Goal: Information Seeking & Learning: Compare options

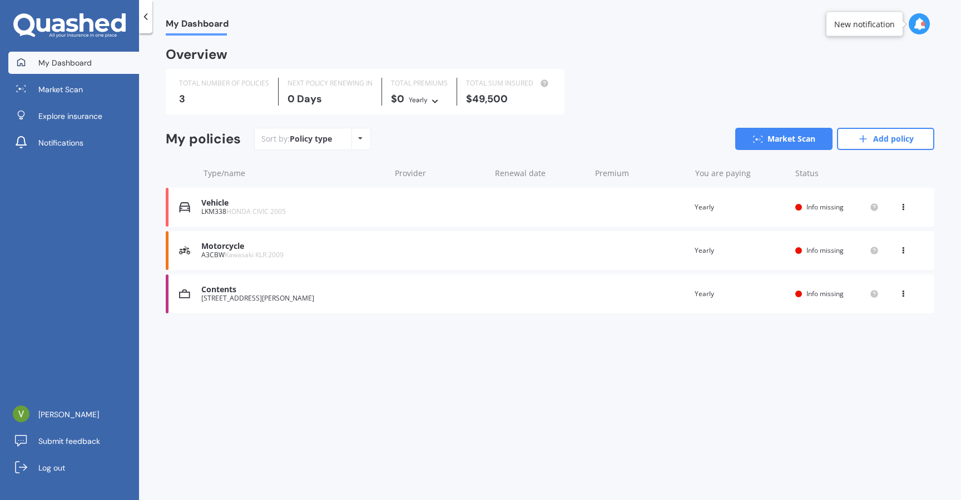
click at [227, 254] on span "Kawasaki KLR 2009" at bounding box center [254, 254] width 59 height 9
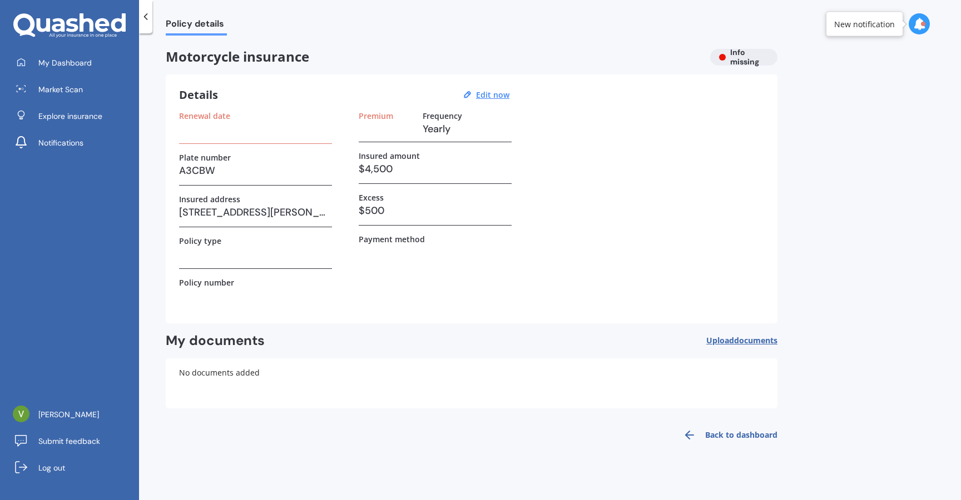
click at [382, 166] on h3 "$4,500" at bounding box center [435, 169] width 153 height 17
click at [486, 98] on u "Edit now" at bounding box center [492, 95] width 33 height 11
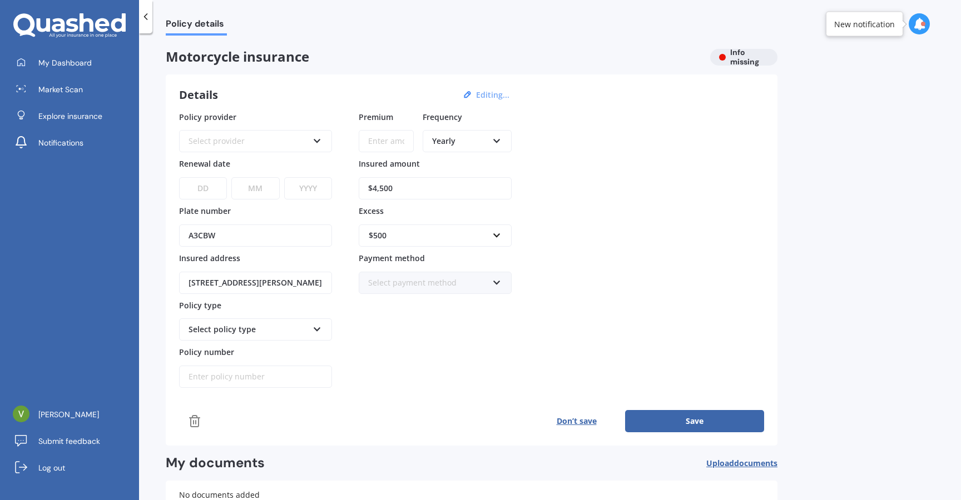
click at [291, 151] on div "Select provider AA AMI AMP ANZ Assurant MAS Other Star Insure State [PERSON_NAM…" at bounding box center [255, 141] width 153 height 22
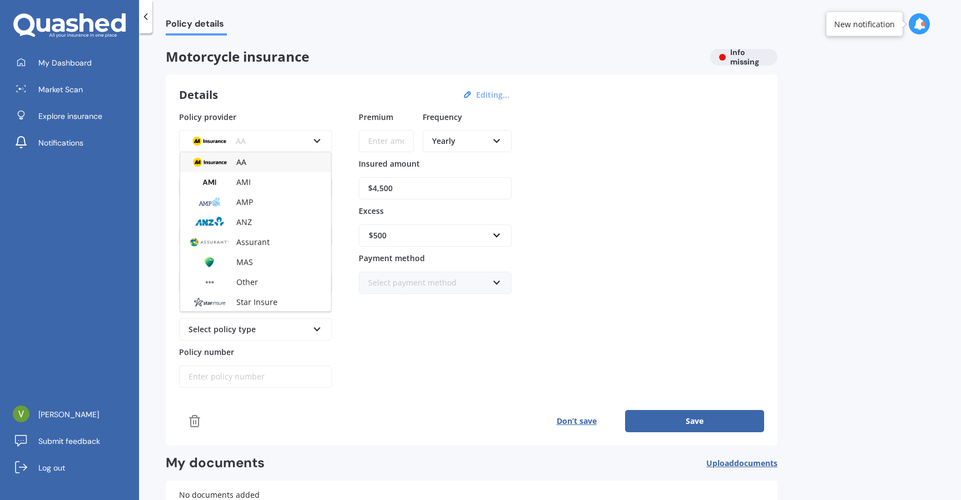
click at [312, 101] on div "Details Editing..." at bounding box center [346, 95] width 334 height 14
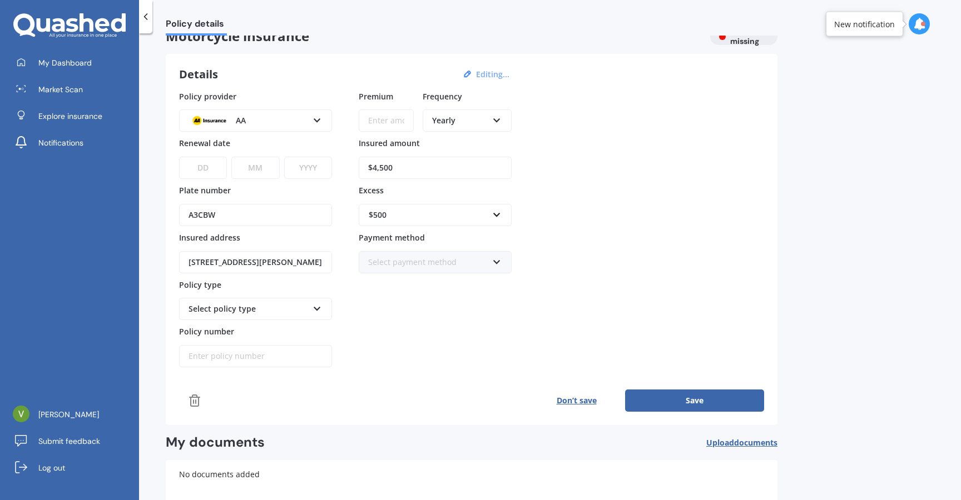
scroll to position [31, 0]
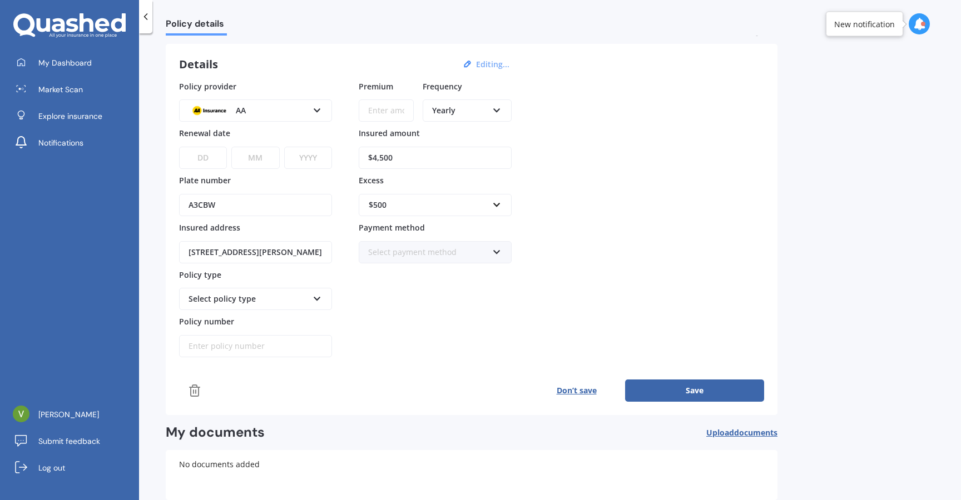
click at [257, 258] on input "[STREET_ADDRESS][PERSON_NAME]" at bounding box center [255, 252] width 153 height 22
type input "[STREET_ADDRESS][PERSON_NAME]"
click at [384, 308] on div "Premium Frequency Yearly Yearly Six-Monthly Quarterly Monthly Fortnightly Weekl…" at bounding box center [435, 219] width 153 height 277
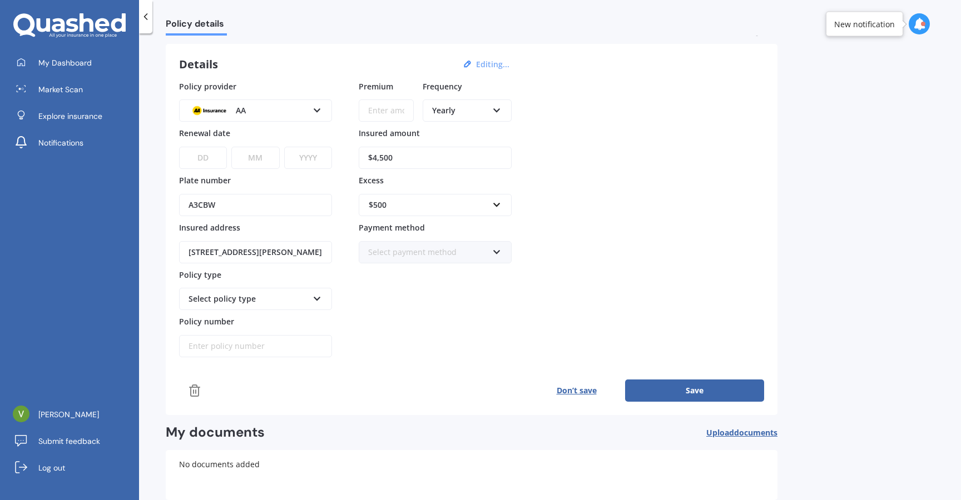
click at [297, 302] on div "Select policy type" at bounding box center [248, 299] width 120 height 12
click at [255, 355] on div "Third Party Fire and Theft Cover" at bounding box center [255, 360] width 151 height 20
click at [395, 353] on div "Premium Frequency Yearly Yearly Six-Monthly Quarterly Monthly Fortnightly Weekl…" at bounding box center [435, 219] width 153 height 277
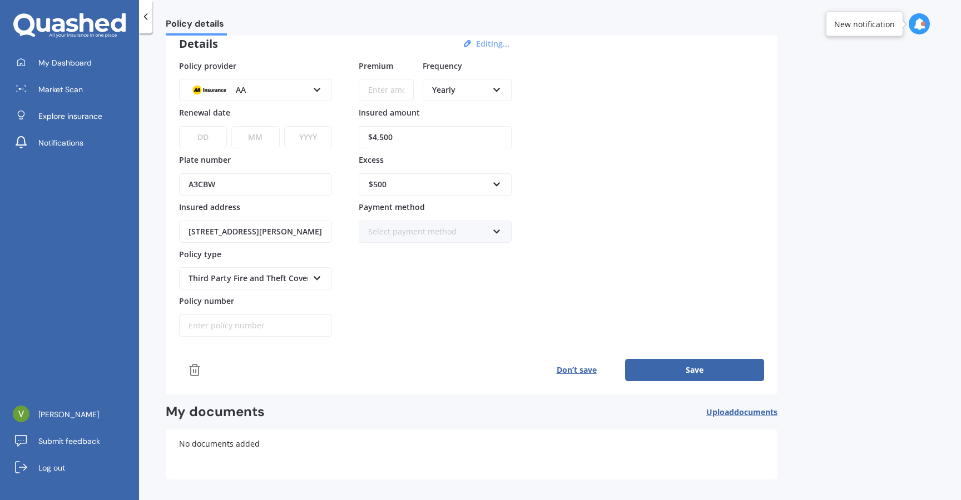
scroll to position [0, 0]
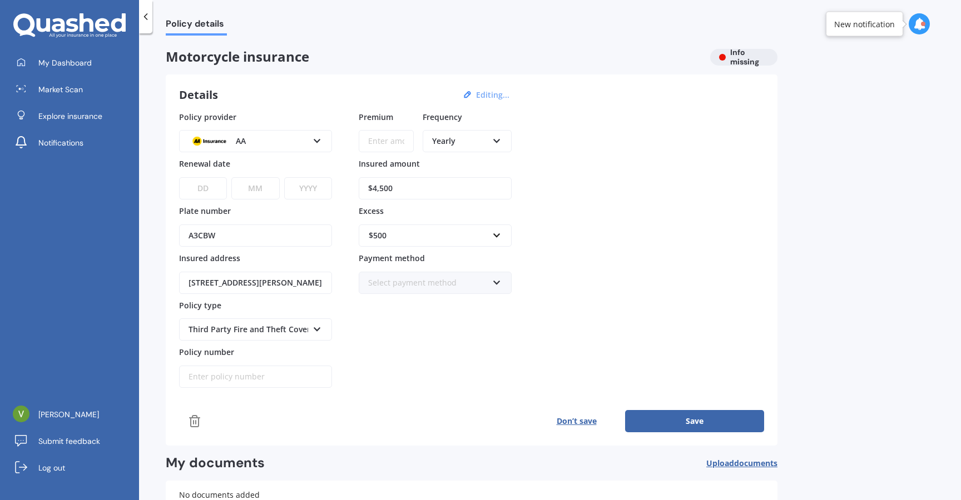
click at [375, 148] on input "Premium" at bounding box center [386, 141] width 55 height 22
type input "$346.76"
click at [545, 192] on div "Policy provider AA AA AMI AMP ANZ Assurant MAS Other Star Insure State [PERSON_…" at bounding box center [471, 249] width 585 height 277
drag, startPoint x: 410, startPoint y: 186, endPoint x: 289, endPoint y: 186, distance: 121.2
click at [289, 186] on div "Policy provider AA AA AMI AMP ANZ Assurant MAS Other Star Insure State [PERSON_…" at bounding box center [471, 249] width 585 height 277
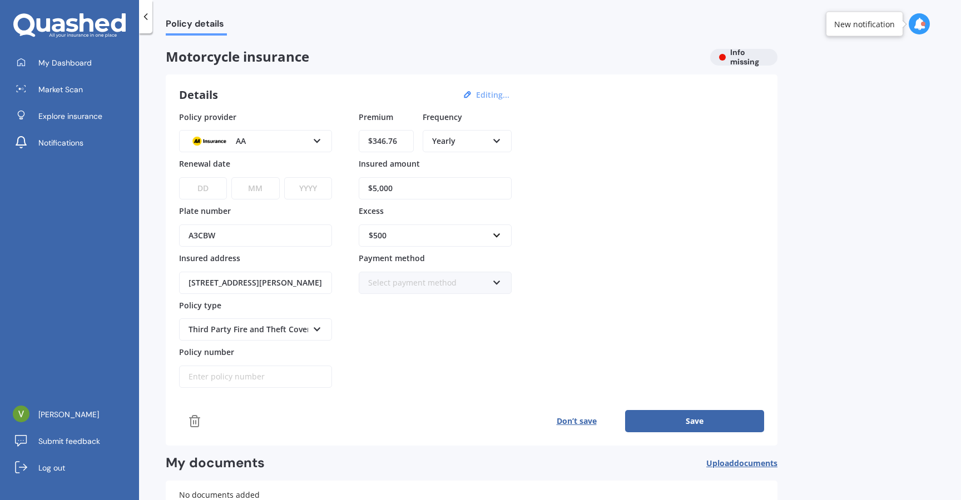
type input "$5,000"
click at [556, 246] on div "Policy provider AA AA AMI AMP ANZ Assurant MAS Other Star Insure State [PERSON_…" at bounding box center [471, 249] width 585 height 277
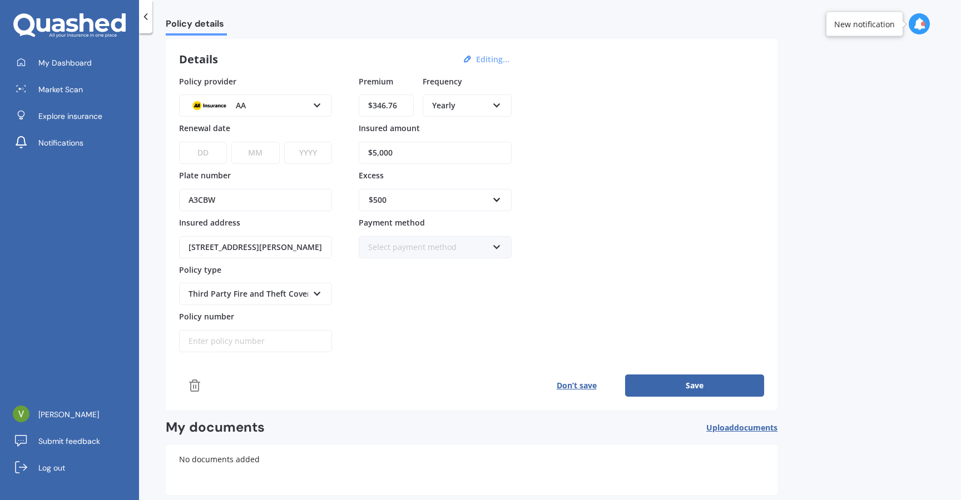
click at [270, 294] on div "Third Party Fire and Theft Cover" at bounding box center [248, 294] width 120 height 12
click at [250, 317] on div "Comprehensive" at bounding box center [255, 315] width 151 height 20
click at [453, 329] on div "Premium $346.76 Frequency Yearly Yearly Six-Monthly Quarterly Monthly Fortnight…" at bounding box center [435, 214] width 153 height 277
click at [260, 107] on div "AA" at bounding box center [248, 106] width 120 height 12
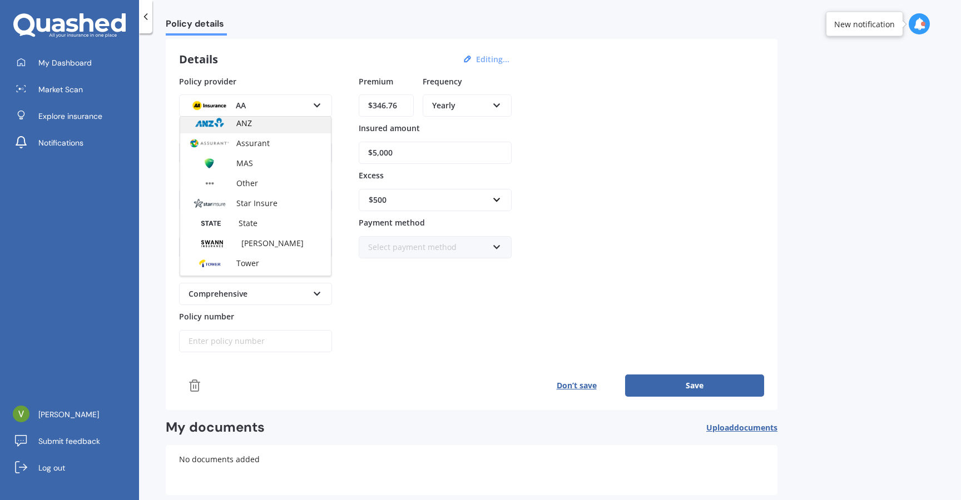
scroll to position [71, 0]
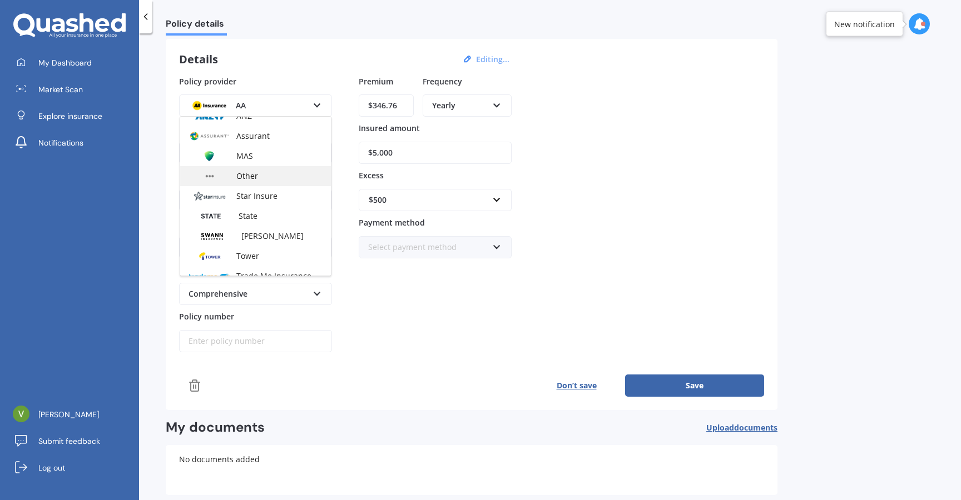
click at [252, 178] on span "Other" at bounding box center [247, 176] width 22 height 11
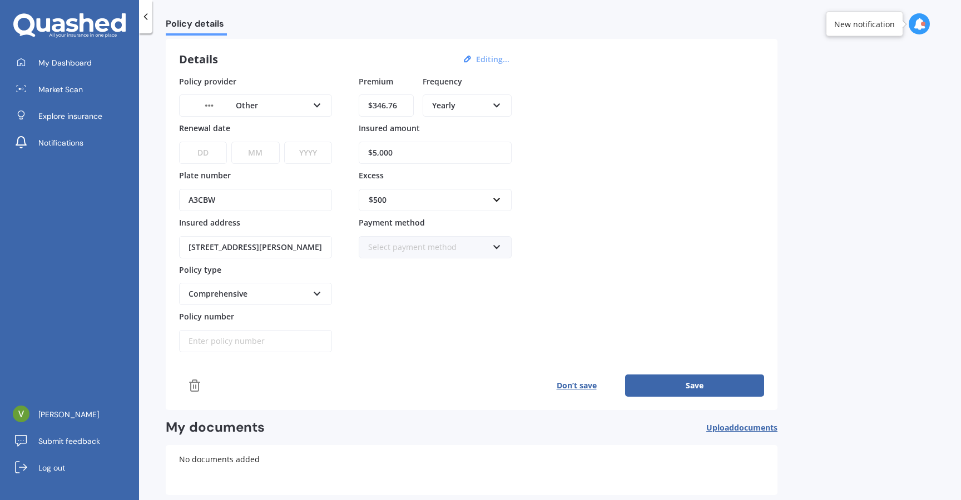
click at [273, 106] on div "Other" at bounding box center [248, 106] width 120 height 12
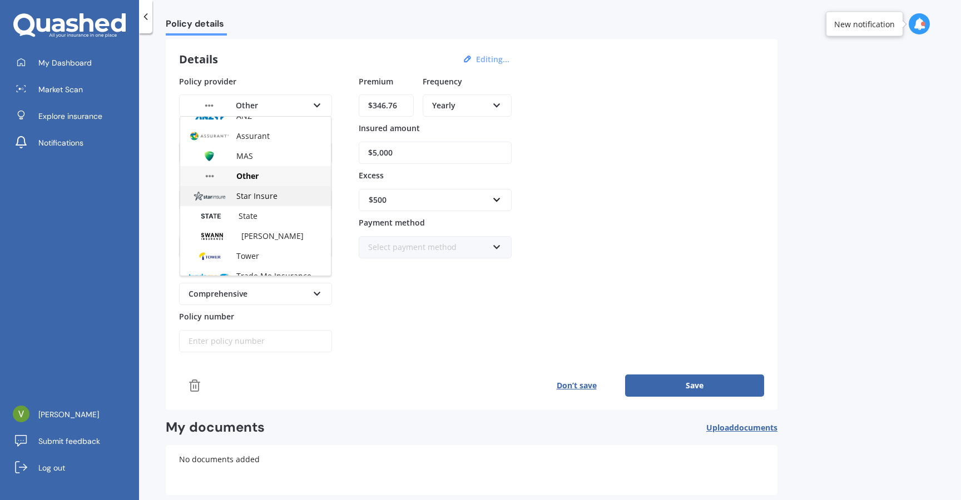
scroll to position [101, 0]
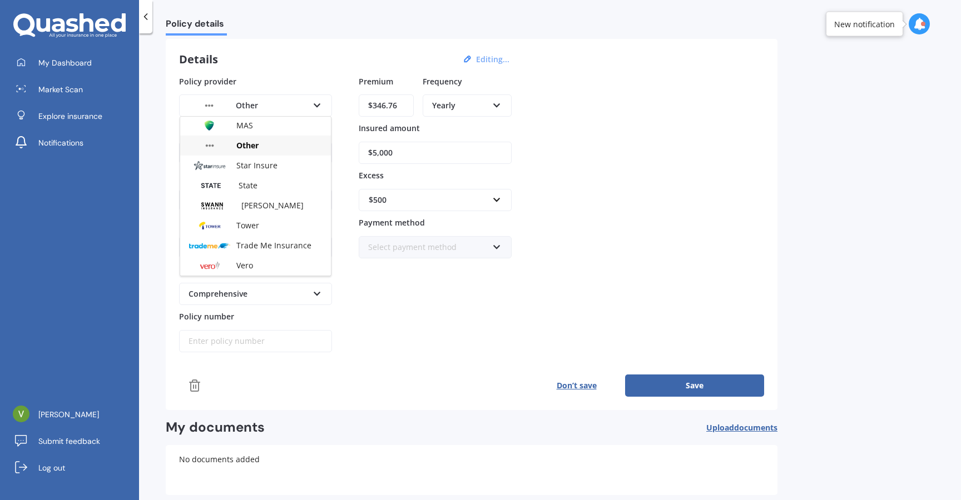
click at [264, 141] on div "Other" at bounding box center [255, 146] width 151 height 20
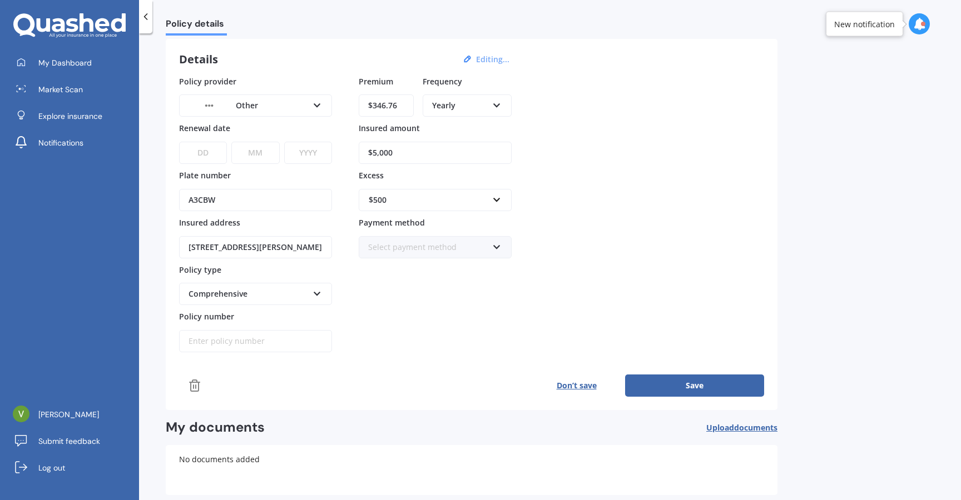
click at [206, 156] on select "DD 01 02 03 04 05 06 07 08 09 10 11 12 13 14 15 16 17 18 19 20 21 22 23 24 25 2…" at bounding box center [203, 153] width 48 height 22
select select "22"
click at [179, 142] on select "DD 01 02 03 04 05 06 07 08 09 10 11 12 13 14 15 16 17 18 19 20 21 22 23 24 25 2…" at bounding box center [203, 153] width 48 height 22
click at [251, 155] on select "MM 01 02 03 04 05 06 07 08 09 10 11 12" at bounding box center [255, 153] width 48 height 22
select select "12"
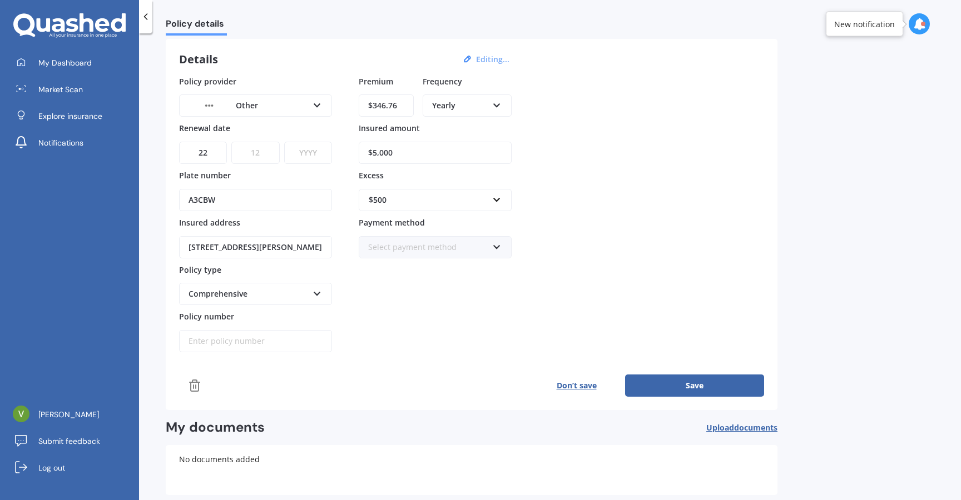
click at [231, 142] on select "MM 01 02 03 04 05 06 07 08 09 10 11 12" at bounding box center [255, 153] width 48 height 22
click at [309, 156] on select "YYYY 2027 2026 2025 2024 2023 2022 2021 2020 2019 2018 2017 2016 2015 2014 2013…" at bounding box center [308, 153] width 48 height 22
select select "2025"
click at [284, 142] on select "YYYY 2027 2026 2025 2024 2023 2022 2021 2020 2019 2018 2017 2016 2015 2014 2013…" at bounding box center [308, 153] width 48 height 22
click at [431, 374] on div "Policy provider Other AA AMI AMP ANZ Assurant MAS Other Star Insure State [PERS…" at bounding box center [471, 237] width 585 height 322
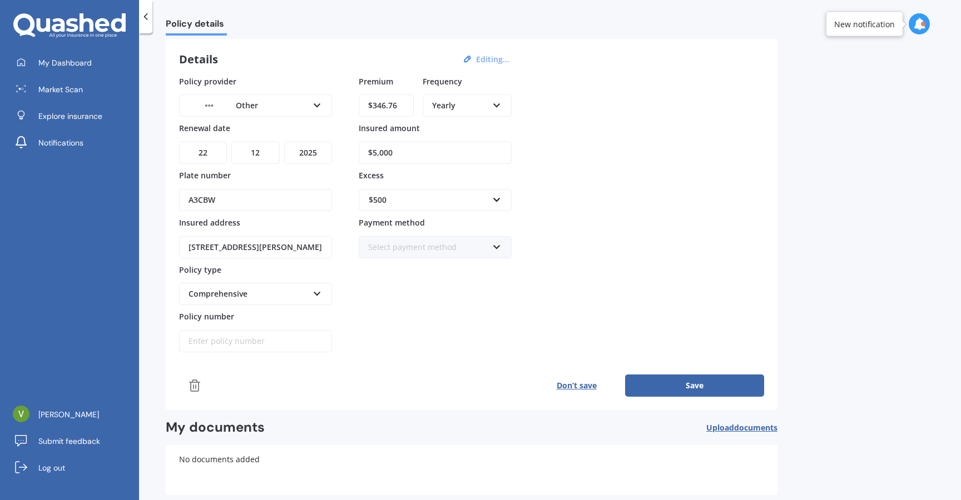
click at [486, 252] on div "Select payment method" at bounding box center [428, 247] width 120 height 12
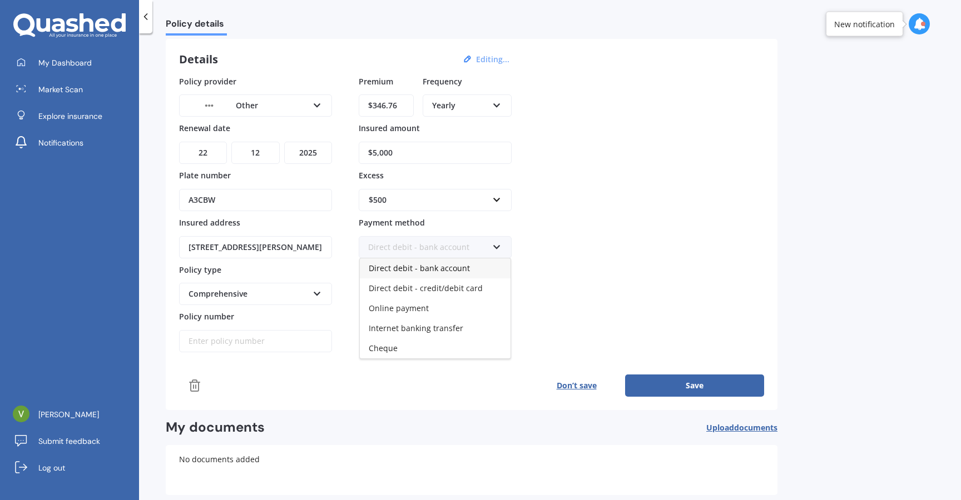
click at [443, 270] on span "Direct debit - bank account" at bounding box center [419, 268] width 101 height 11
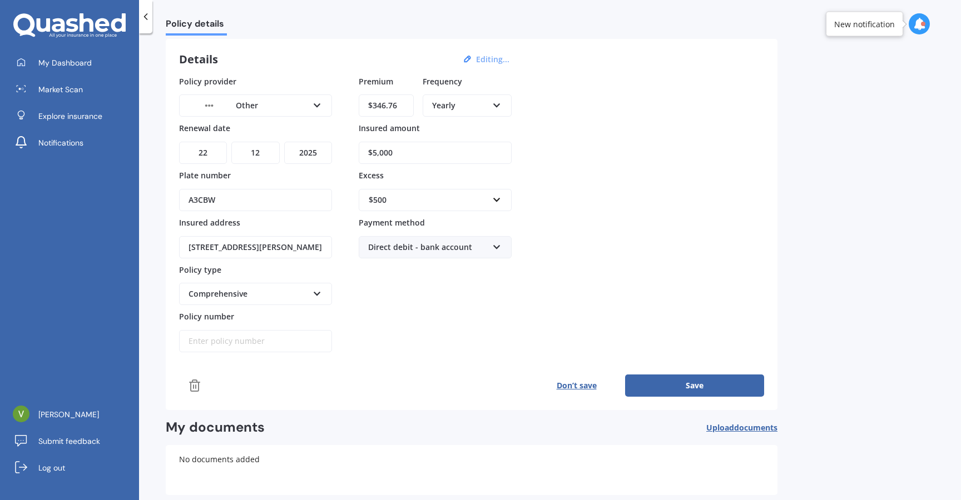
click at [444, 316] on div "Premium $346.76 Frequency Yearly Yearly Six-Monthly Quarterly Monthly Fortnight…" at bounding box center [435, 214] width 153 height 277
click at [203, 344] on input "Policy number" at bounding box center [255, 341] width 153 height 22
paste input "K1229702"
type input "K1229702"
click at [691, 390] on button "Save" at bounding box center [694, 386] width 139 height 22
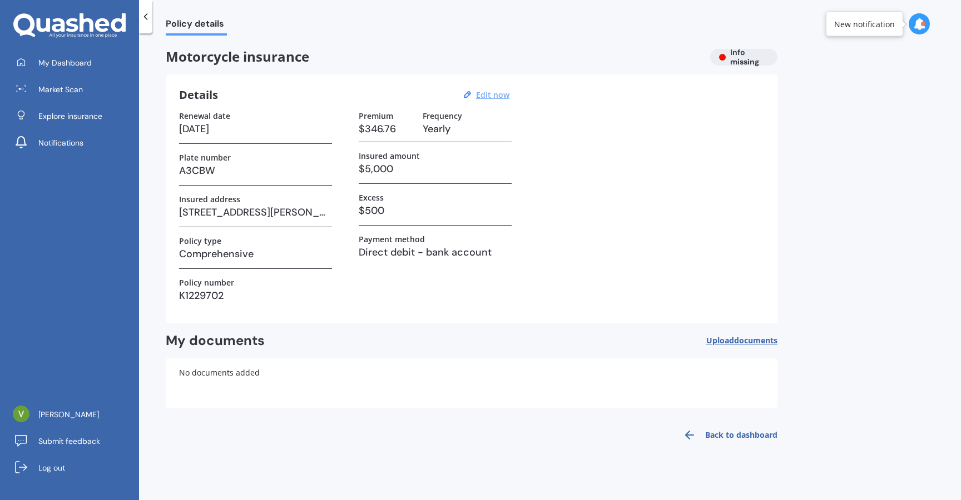
scroll to position [0, 0]
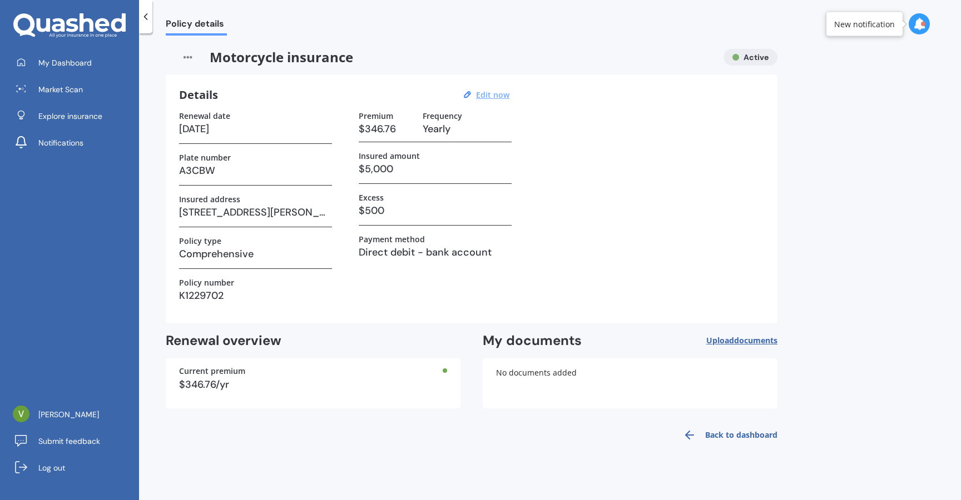
click at [710, 430] on link "Back to dashboard" at bounding box center [726, 435] width 101 height 27
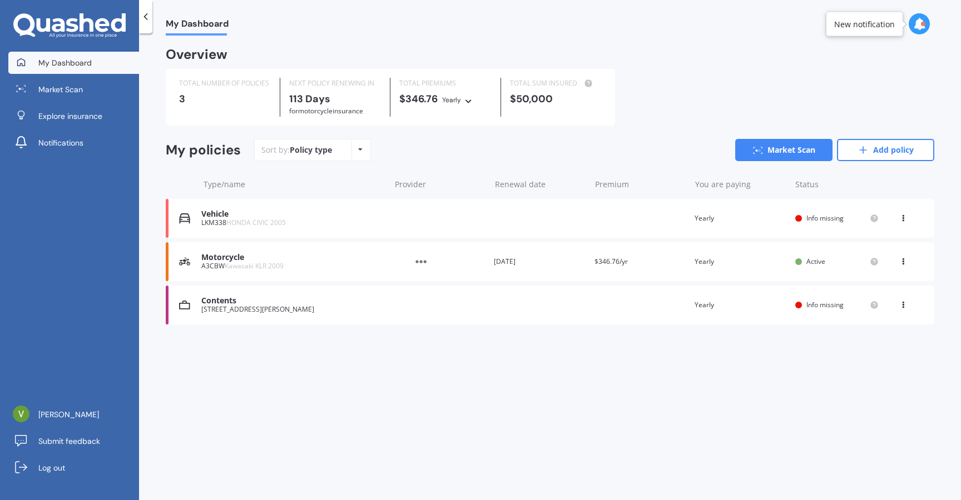
click at [903, 263] on icon at bounding box center [903, 259] width 8 height 7
click at [787, 151] on link "Market Scan" at bounding box center [783, 150] width 97 height 22
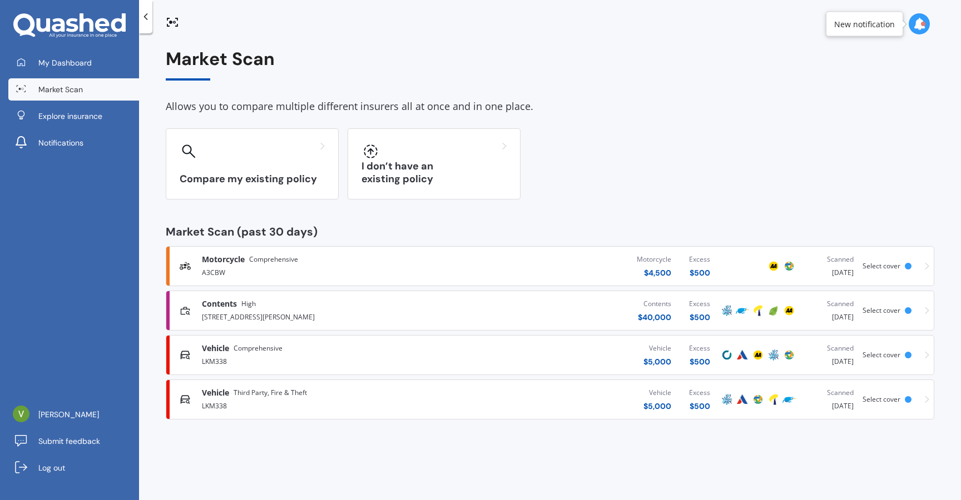
click at [280, 265] on div "A3CBW" at bounding box center [325, 271] width 247 height 13
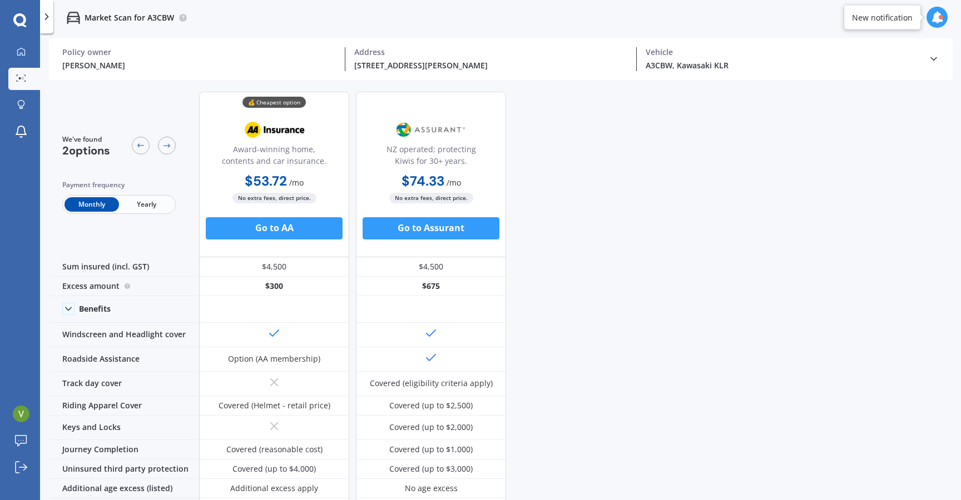
click at [937, 61] on icon at bounding box center [933, 58] width 11 height 11
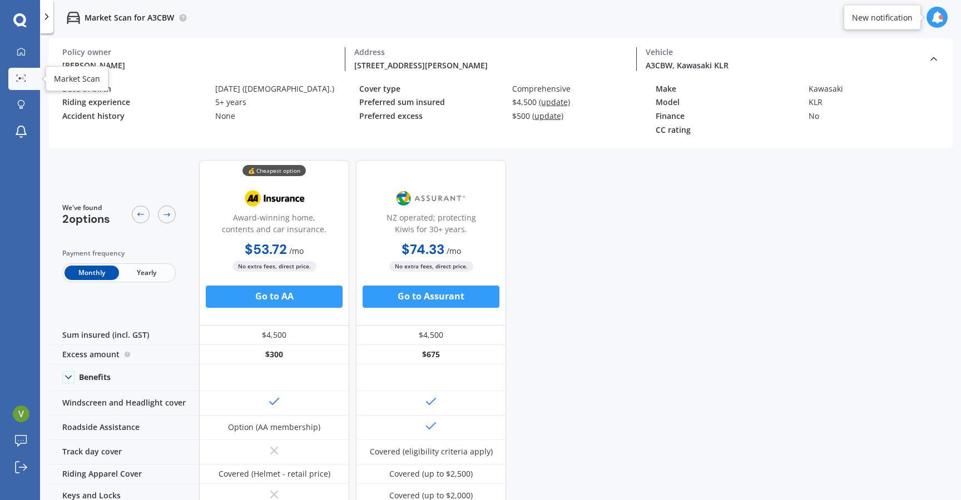
click at [16, 80] on icon at bounding box center [21, 78] width 10 height 7
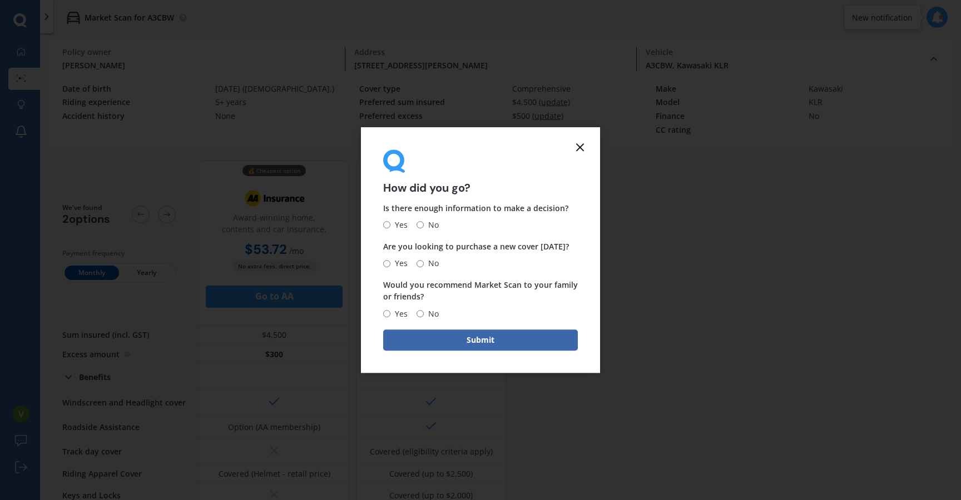
click at [573, 144] on icon at bounding box center [579, 147] width 13 height 13
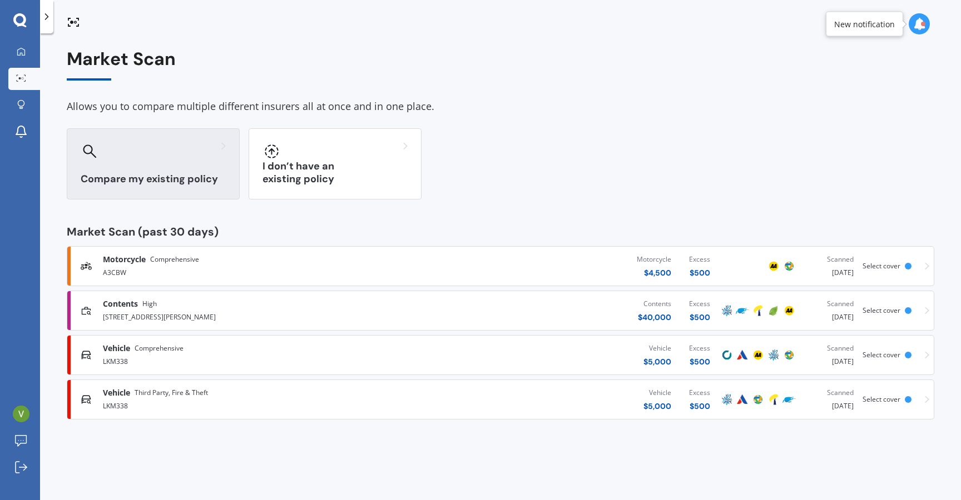
click at [179, 180] on h3 "Compare my existing policy" at bounding box center [153, 179] width 145 height 13
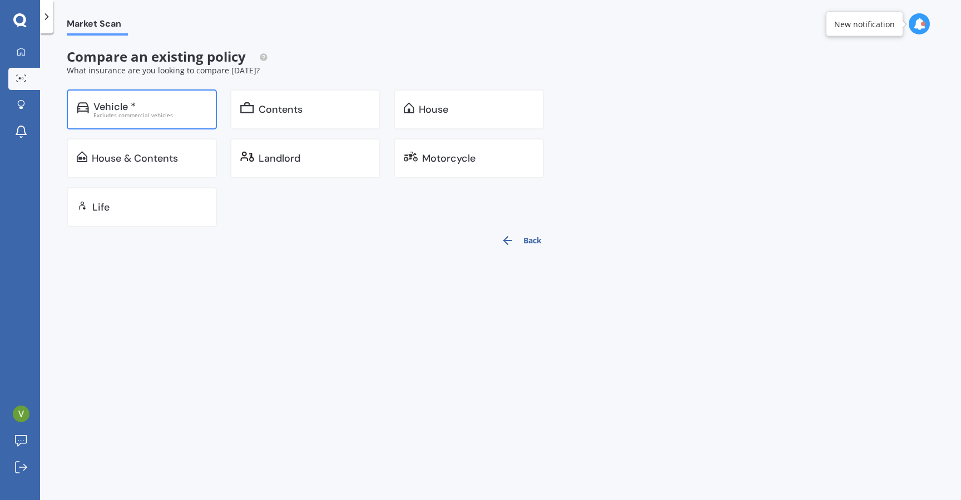
click at [164, 121] on div "Vehicle * Excludes commercial vehicles" at bounding box center [142, 110] width 150 height 40
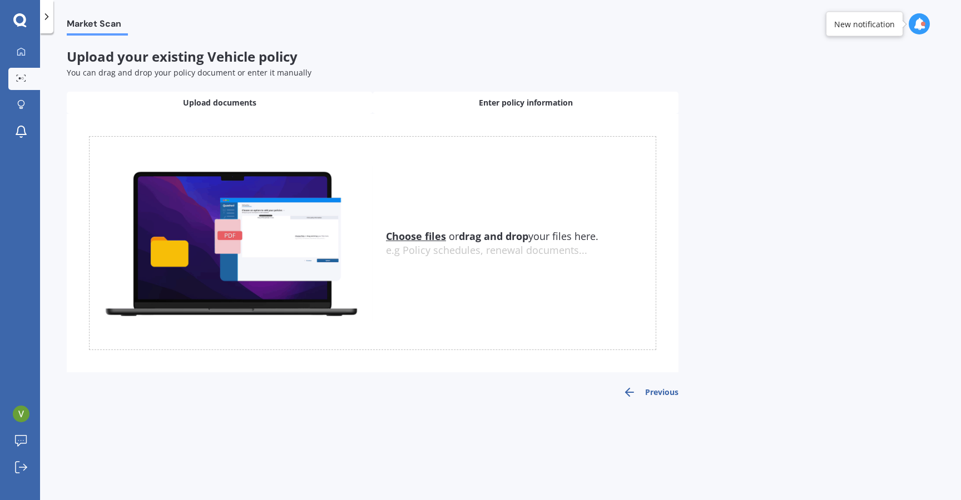
click at [425, 102] on div "Enter policy information" at bounding box center [526, 103] width 306 height 22
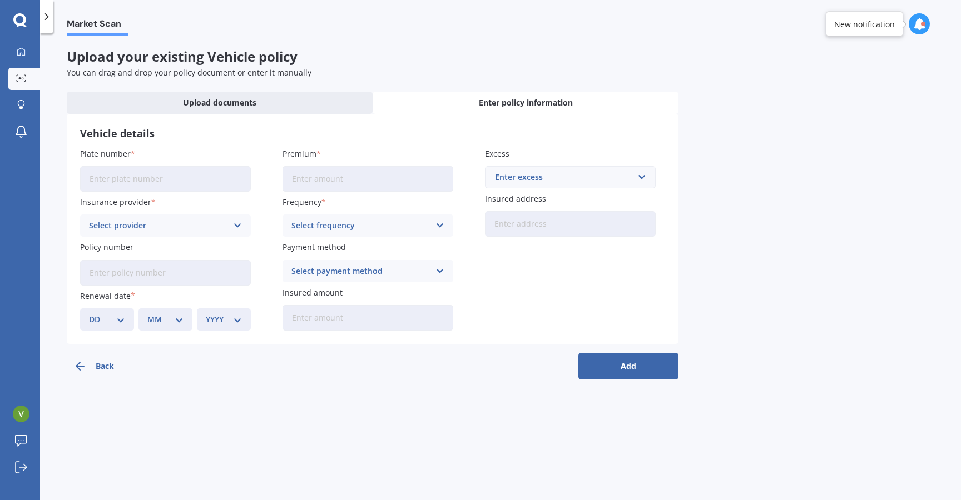
click at [148, 182] on input "Plate number" at bounding box center [165, 179] width 171 height 26
paste input "A3CBW"
type input "A3CBW"
click at [305, 177] on input "Premium" at bounding box center [367, 179] width 171 height 26
paste input "$346.76"
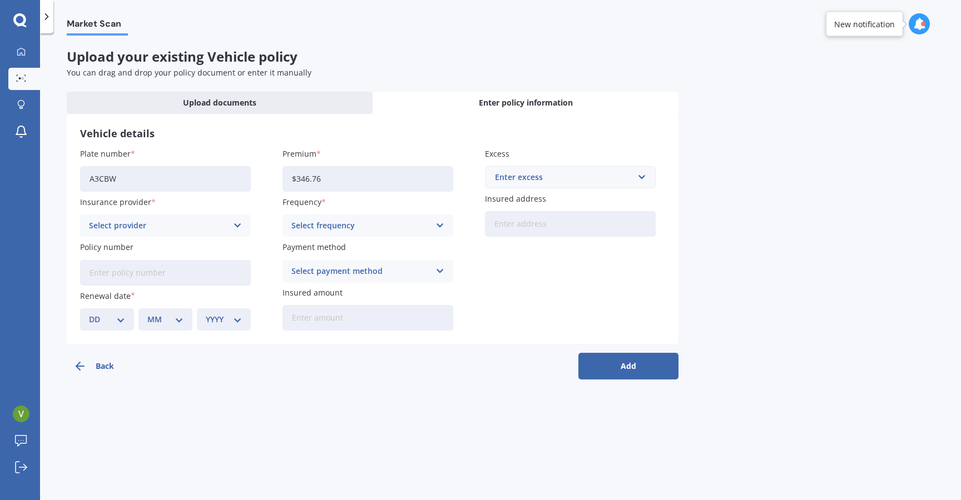
drag, startPoint x: 294, startPoint y: 182, endPoint x: 262, endPoint y: 182, distance: 32.2
click at [262, 182] on div "Plate number A3CBW Insurance provider Select provider AA AMI AMP ANZ ASB Aioi N…" at bounding box center [372, 239] width 585 height 183
click at [392, 169] on input "$346.76" at bounding box center [367, 179] width 171 height 26
type input "$346.76"
click at [528, 181] on div "Enter excess" at bounding box center [563, 177] width 137 height 12
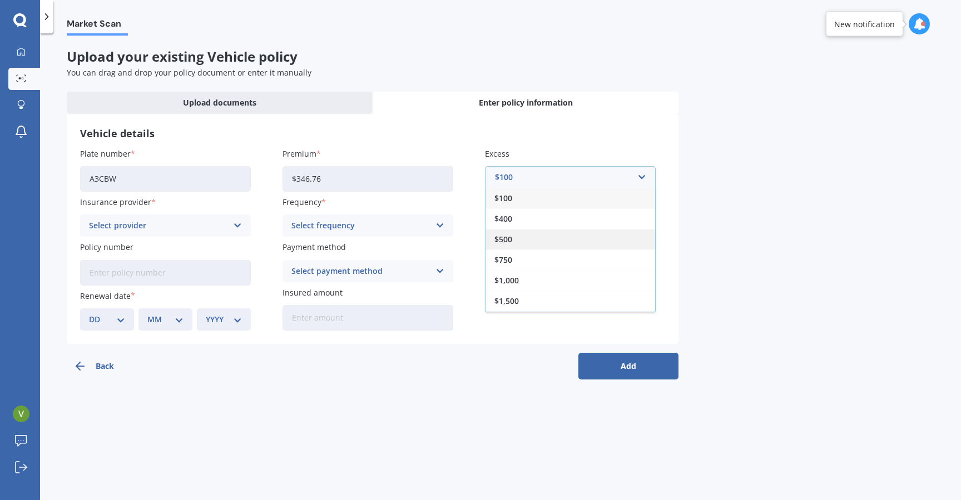
click at [515, 244] on div "$500" at bounding box center [570, 239] width 170 height 21
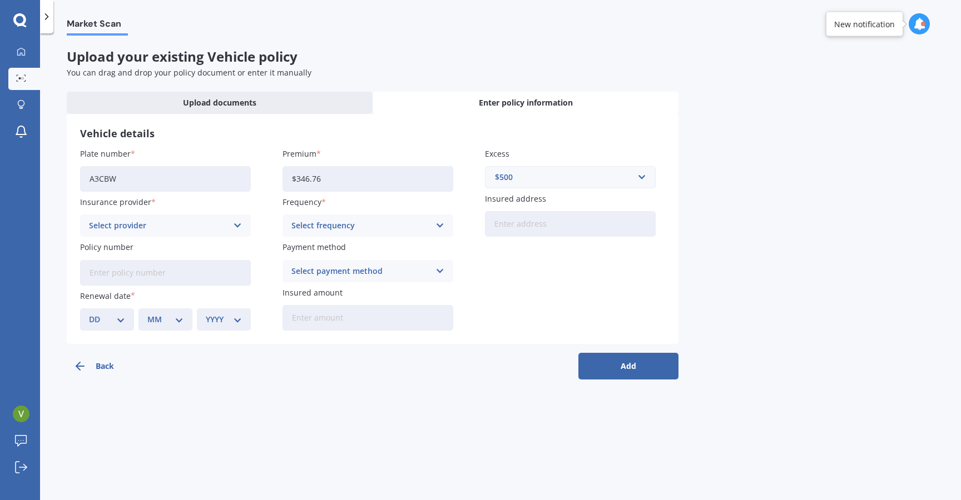
click at [160, 232] on div "Select provider" at bounding box center [158, 226] width 138 height 12
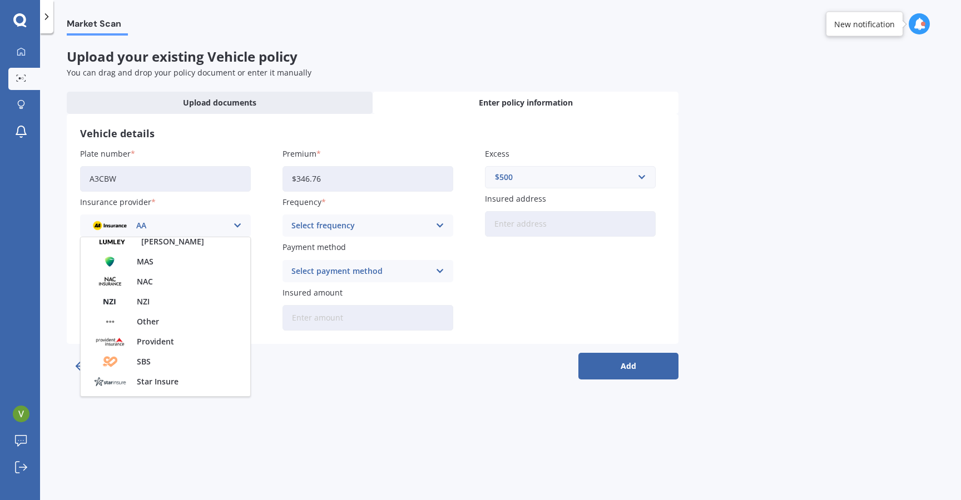
scroll to position [316, 0]
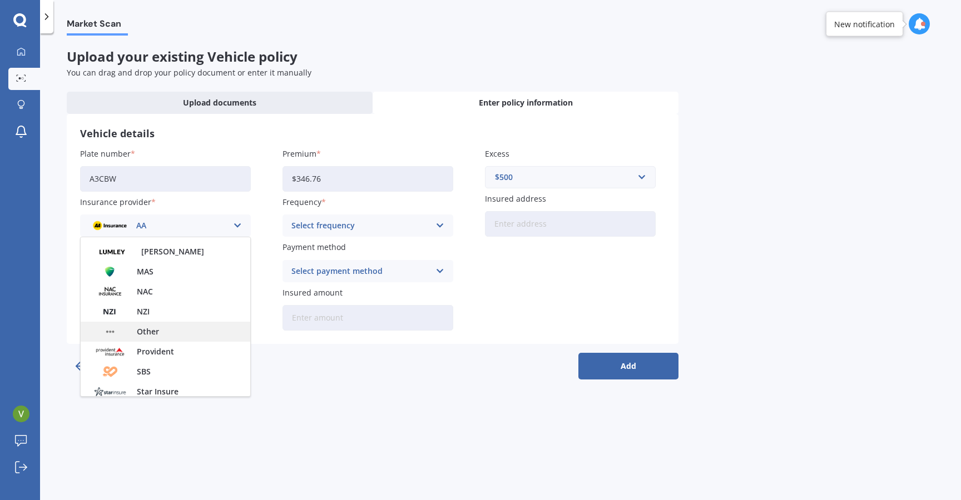
click at [163, 335] on div "Other" at bounding box center [166, 332] width 170 height 20
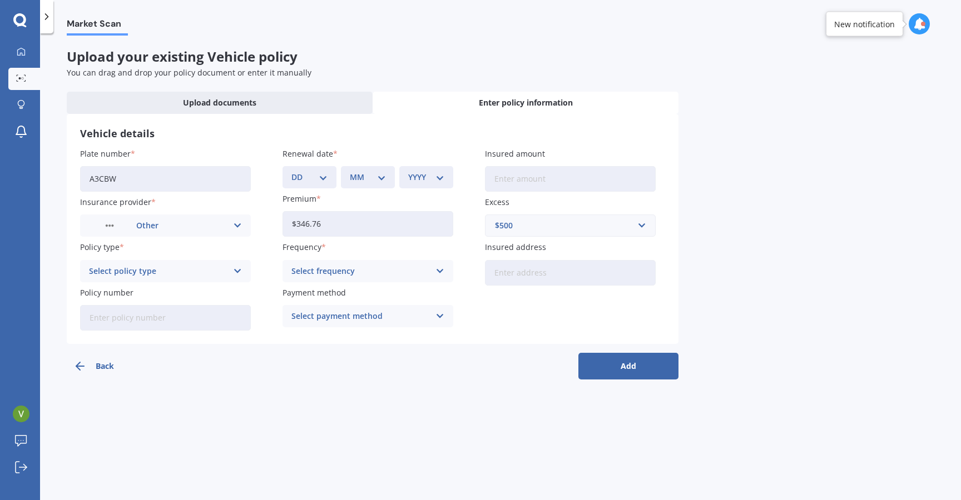
click at [312, 175] on select "DD 01 02 03 04 05 06 07 08 09 10 11 12 13 14 15 16 17 18 19 20 21 22 23 24 25 2…" at bounding box center [309, 177] width 36 height 12
select select "22"
click at [291, 171] on select "DD 01 02 03 04 05 06 07 08 09 10 11 12 13 14 15 16 17 18 19 20 21 22 23 24 25 2…" at bounding box center [309, 177] width 36 height 12
click at [372, 175] on select "MM 01 02 03 04 05 06 07 08 09 10 11 12" at bounding box center [368, 177] width 36 height 12
select select "12"
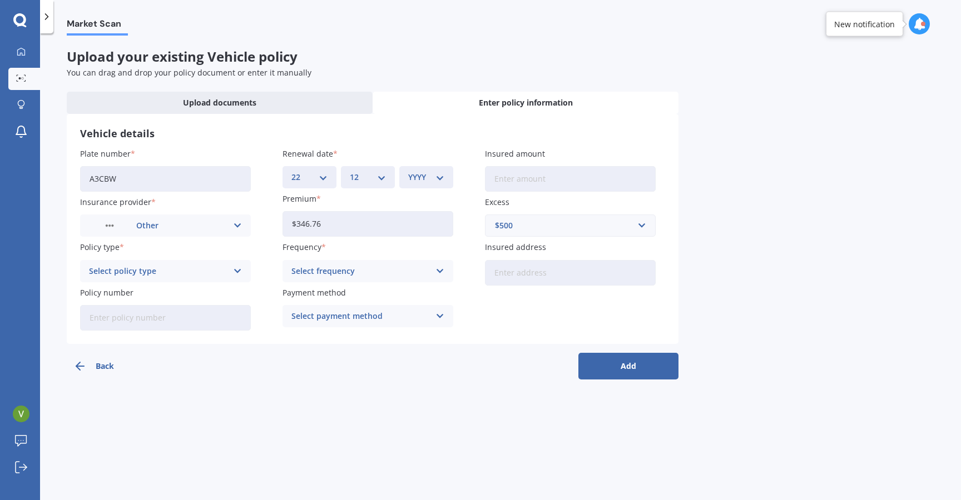
click at [350, 171] on select "MM 01 02 03 04 05 06 07 08 09 10 11 12" at bounding box center [368, 177] width 36 height 12
click at [421, 168] on div "YYYY 2027 2026 2025 2024 2023 2022 2021 2020 2019 2018 2017 2016 2015 2014 2013…" at bounding box center [426, 177] width 54 height 22
click at [421, 177] on select "YYYY 2027 2026 2025 2024 2023 2022 2021 2020 2019 2018 2017 2016 2015 2014 2013…" at bounding box center [426, 177] width 36 height 12
select select "2025"
click at [408, 171] on select "YYYY 2027 2026 2025 2024 2023 2022 2021 2020 2019 2018 2017 2016 2015 2014 2013…" at bounding box center [426, 177] width 36 height 12
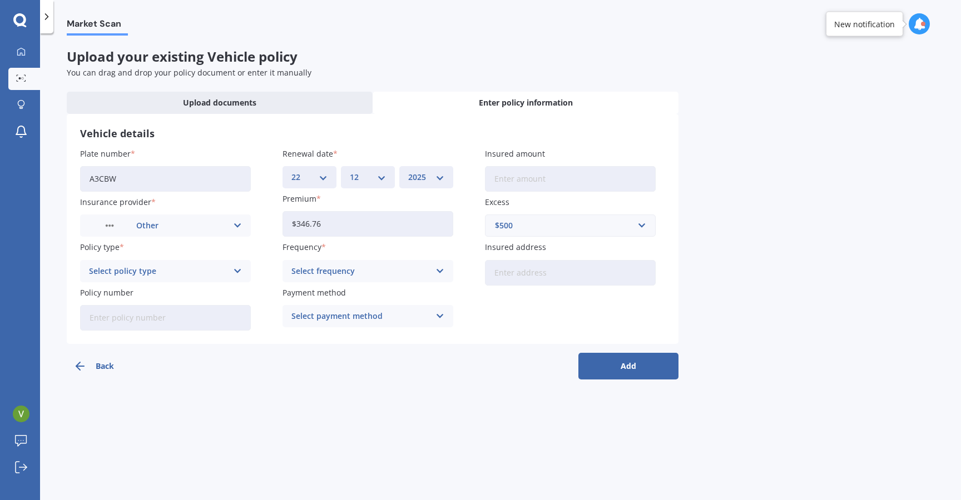
click at [508, 176] on input "Insured amount" at bounding box center [570, 179] width 171 height 26
type input "$5,000"
click at [147, 281] on div "Select policy type Comprehensive Third Party Fire and Theft Cover Third Party" at bounding box center [165, 271] width 171 height 22
click at [146, 294] on span "Comprehensive" at bounding box center [119, 293] width 59 height 8
click at [353, 267] on div "Select frequency" at bounding box center [360, 271] width 138 height 12
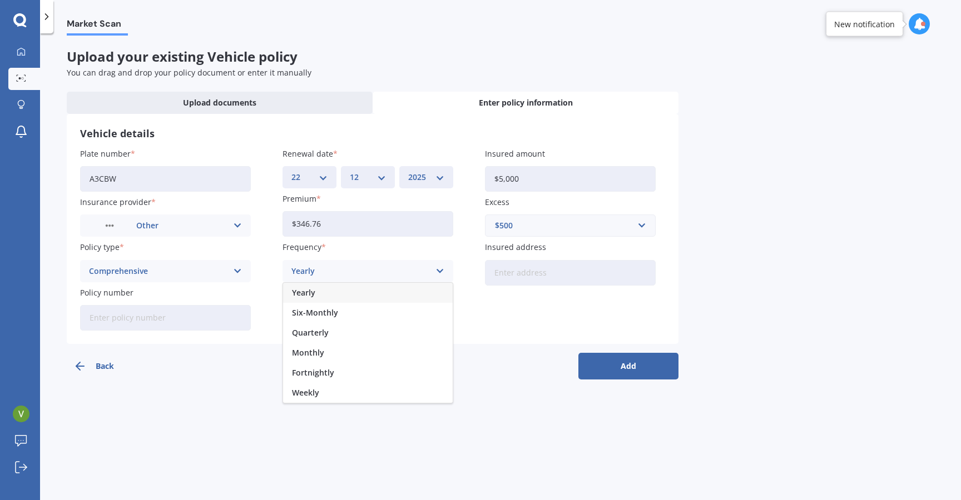
click at [345, 296] on div "Yearly" at bounding box center [368, 293] width 170 height 20
click at [521, 280] on input "Insured address" at bounding box center [570, 273] width 171 height 26
type input "[STREET_ADDRESS][PERSON_NAME]"
click at [343, 309] on div "Select payment method Direct debit - bank account Direct debit - credit/debit c…" at bounding box center [367, 316] width 171 height 22
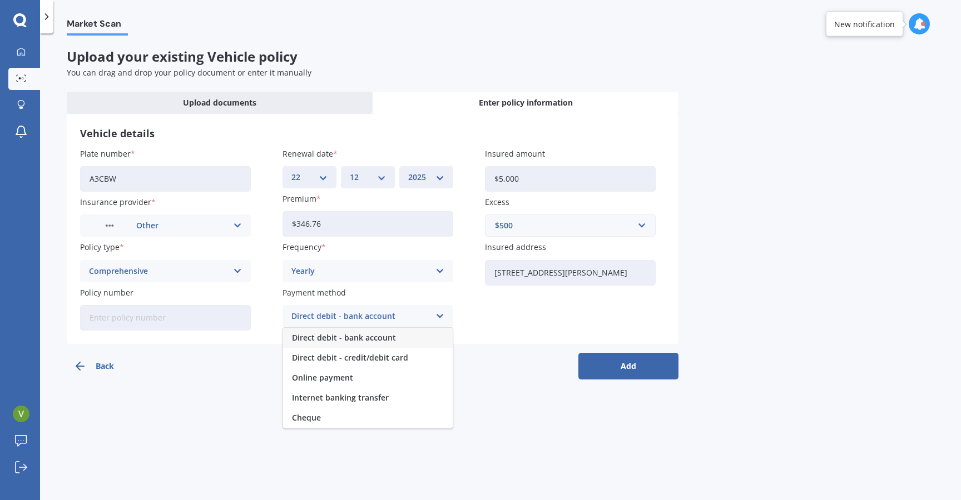
click at [357, 339] on span "Direct debit - bank account" at bounding box center [344, 338] width 104 height 8
click at [326, 349] on div "Back Add" at bounding box center [373, 362] width 612 height 36
click at [137, 319] on input "Policy number" at bounding box center [165, 318] width 171 height 26
paste input "K1229702"
type input "K1229702"
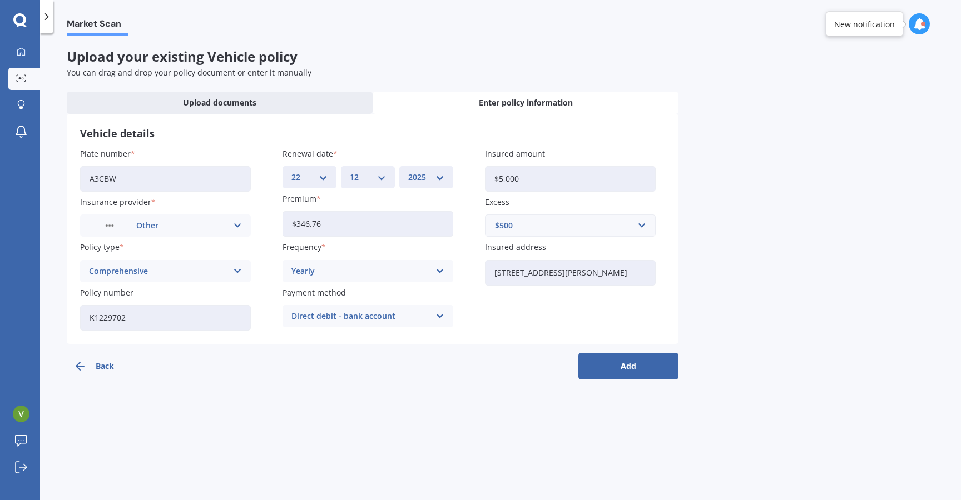
click at [589, 368] on button "Add" at bounding box center [628, 366] width 100 height 27
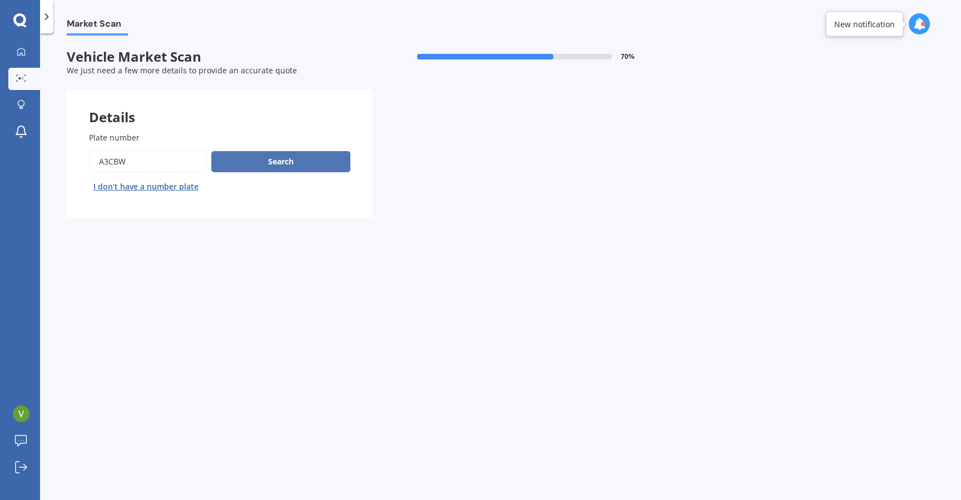
click at [257, 161] on button "Search" at bounding box center [280, 161] width 139 height 21
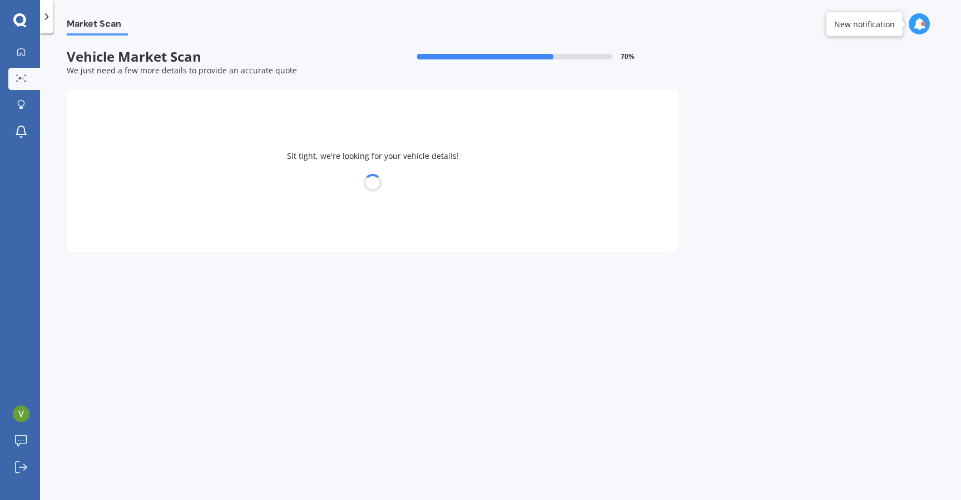
select select "31"
select select "03"
select select "1990"
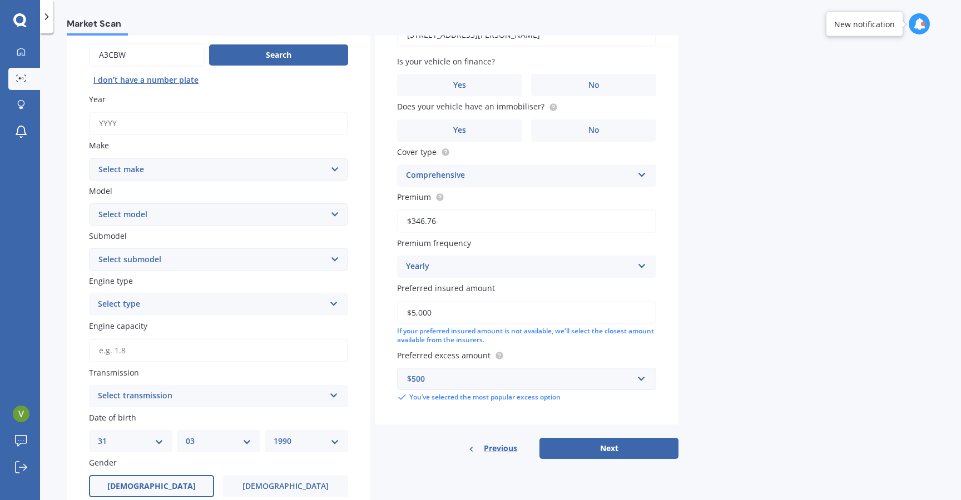
scroll to position [111, 0]
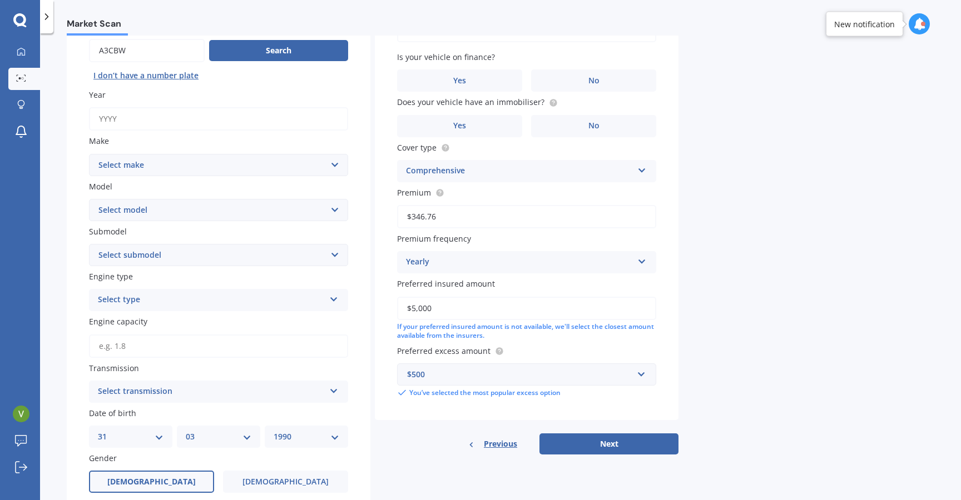
click at [160, 123] on input "Year" at bounding box center [218, 118] width 259 height 23
type input "2009"
click at [155, 172] on select "Select make AC ALFA ROMEO ASTON [PERSON_NAME] AUDI AUSTIN BEDFORD Bentley BMW B…" at bounding box center [218, 165] width 259 height 22
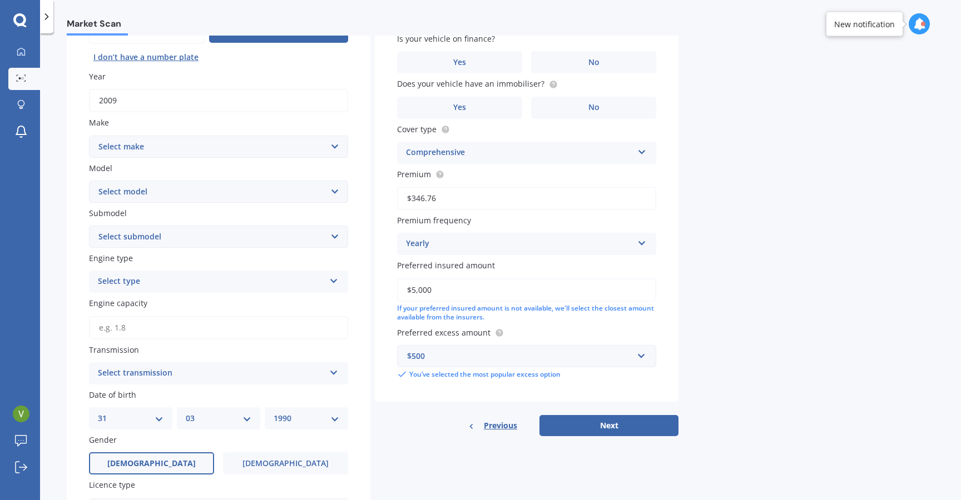
click at [145, 279] on div "Select type" at bounding box center [211, 281] width 227 height 13
click at [145, 279] on div "Petrol" at bounding box center [211, 281] width 227 height 13
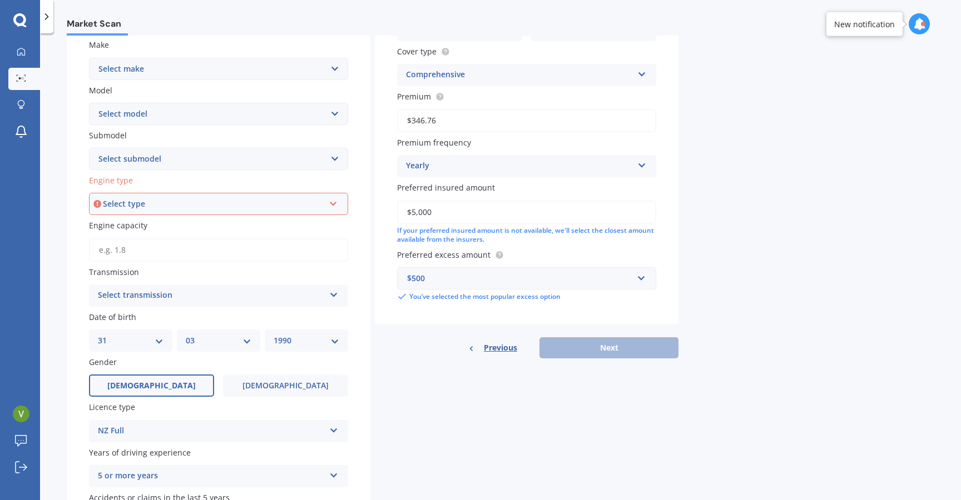
scroll to position [219, 0]
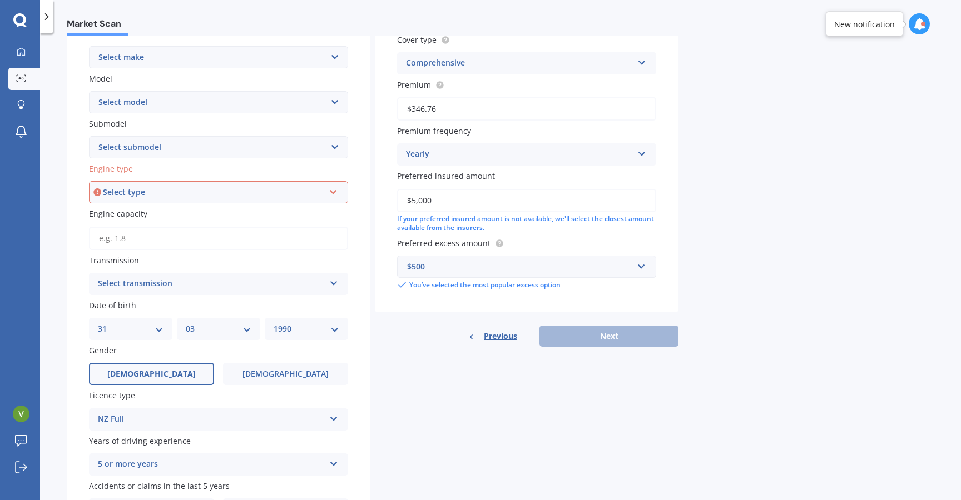
click at [135, 288] on div "Select transmission" at bounding box center [211, 283] width 227 height 13
click at [135, 288] on div "Auto" at bounding box center [211, 283] width 227 height 13
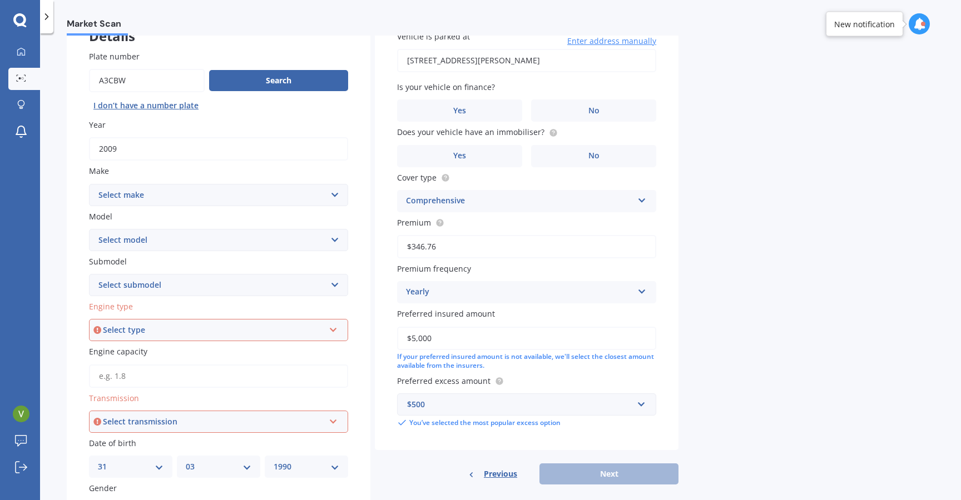
scroll to position [0, 0]
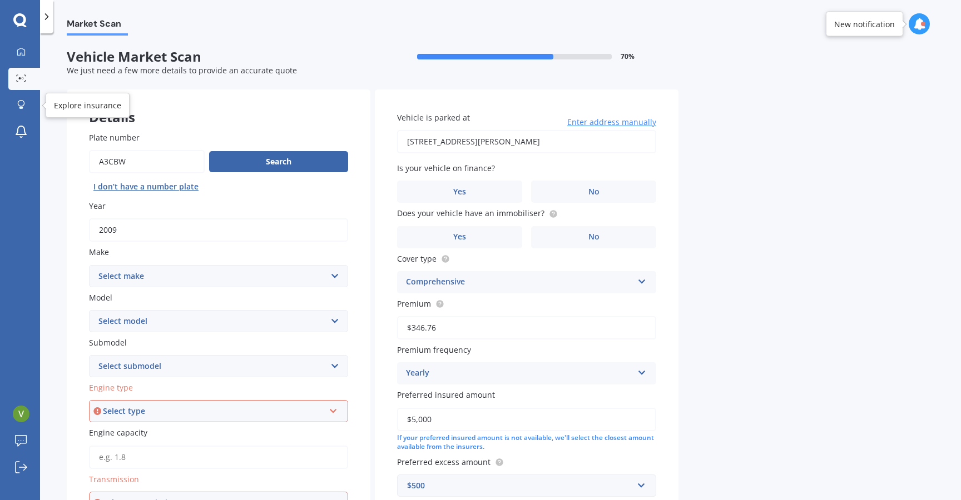
click at [21, 86] on link "Market Scan" at bounding box center [24, 79] width 32 height 22
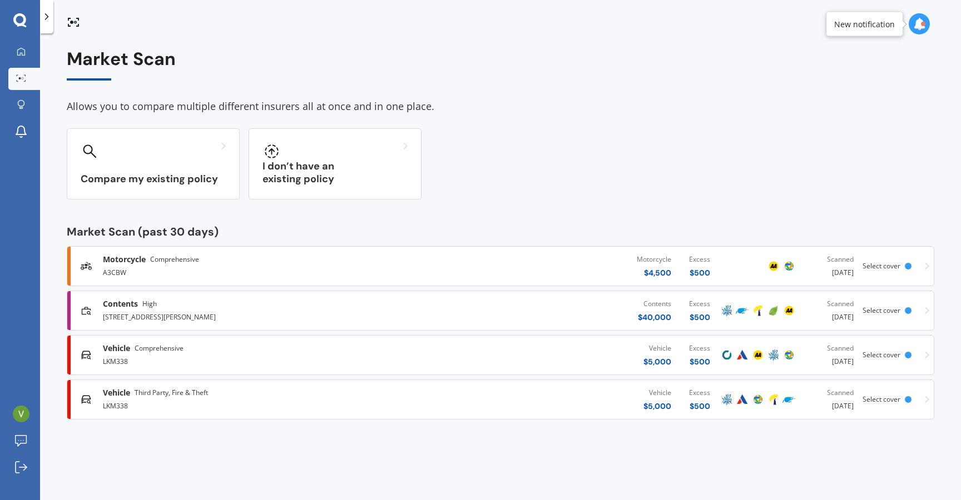
click at [872, 269] on span "Select cover" at bounding box center [881, 265] width 38 height 9
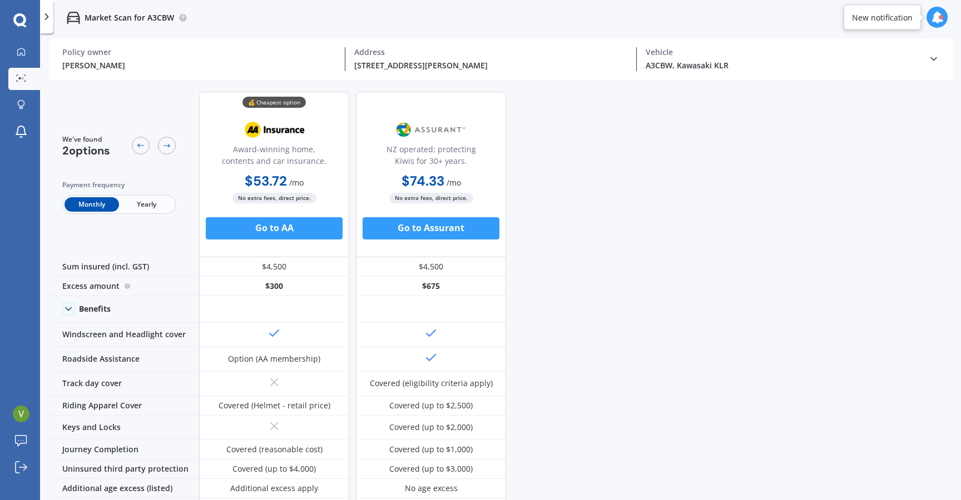
click at [143, 211] on span "Yearly" at bounding box center [146, 204] width 54 height 14
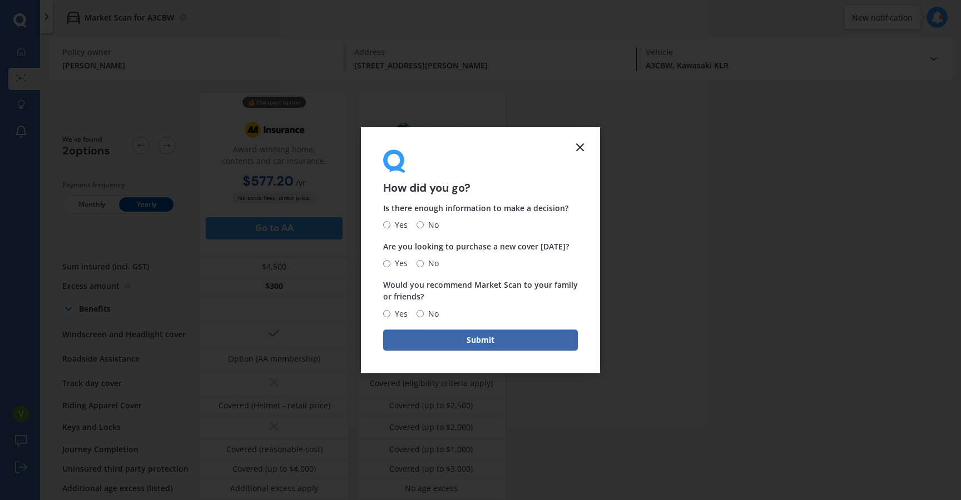
click at [579, 142] on icon at bounding box center [579, 147] width 13 height 13
